Goal: Book appointment/travel/reservation

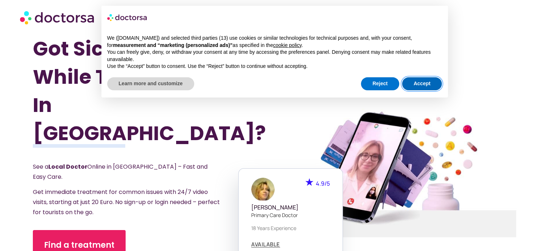
click at [427, 88] on button "Accept" at bounding box center [422, 83] width 40 height 13
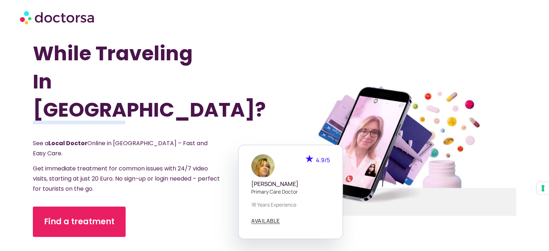
scroll to position [36, 0]
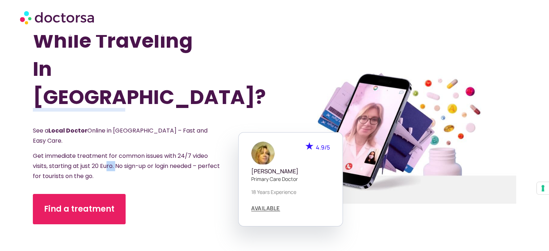
drag, startPoint x: 109, startPoint y: 131, endPoint x: 118, endPoint y: 132, distance: 9.8
click at [118, 152] on span "Get immediate treatment for common issues with 24/7 video visits, starting at j…" at bounding box center [126, 166] width 187 height 29
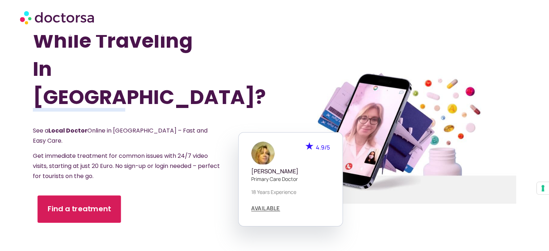
click at [92, 204] on span "Find a treatment" at bounding box center [80, 209] width 64 height 10
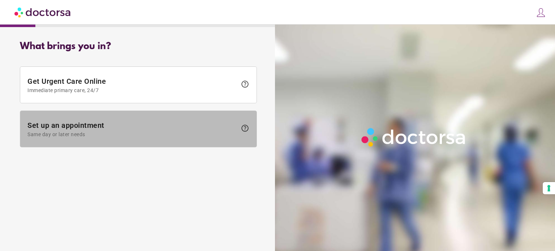
click at [152, 131] on span "Same day or later needs" at bounding box center [132, 134] width 210 height 6
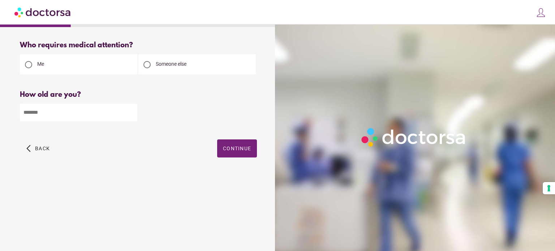
click at [104, 118] on input "number" at bounding box center [78, 113] width 117 height 18
type input "**"
click at [201, 112] on div "**" at bounding box center [138, 112] width 237 height 19
click at [238, 151] on span "Continue" at bounding box center [237, 149] width 28 height 6
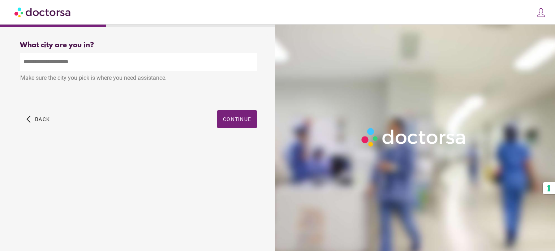
click at [102, 63] on input "text" at bounding box center [138, 62] width 237 height 18
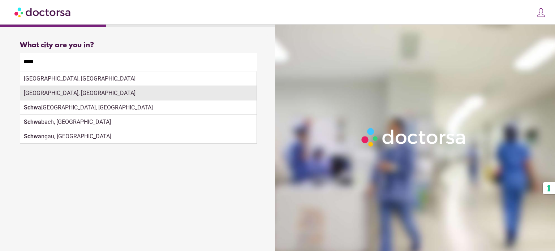
click at [113, 92] on div "[GEOGRAPHIC_DATA], [GEOGRAPHIC_DATA]" at bounding box center [138, 93] width 236 height 14
type input "**********"
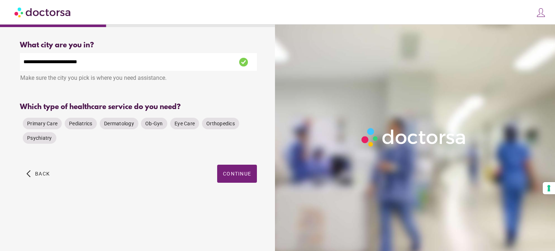
click at [90, 140] on div "Primary Care Pediatrics Dermatology Ob-Gyn Eye Care Orthopedics Psychiatry" at bounding box center [138, 131] width 237 height 32
click at [42, 126] on span "Primary Care" at bounding box center [42, 124] width 30 height 6
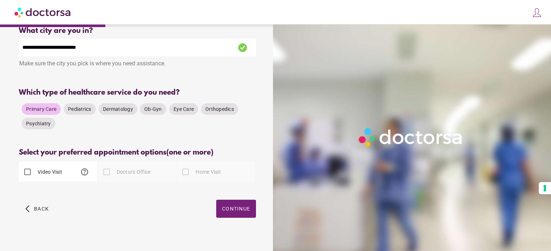
scroll to position [22, 0]
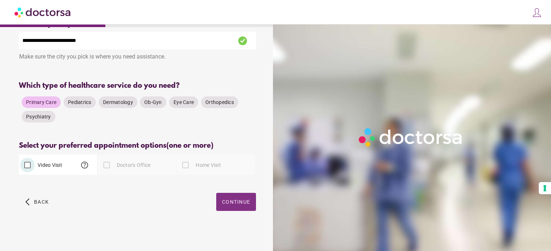
click at [225, 195] on span "button" at bounding box center [236, 202] width 40 height 18
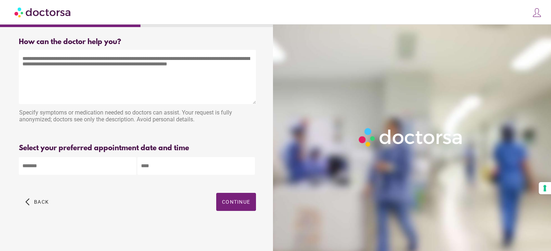
scroll to position [0, 0]
